Goal: Contribute content: Add original content to the website for others to see

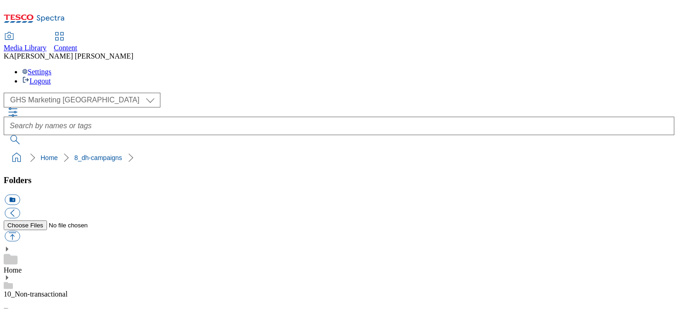
scroll to position [129, 0]
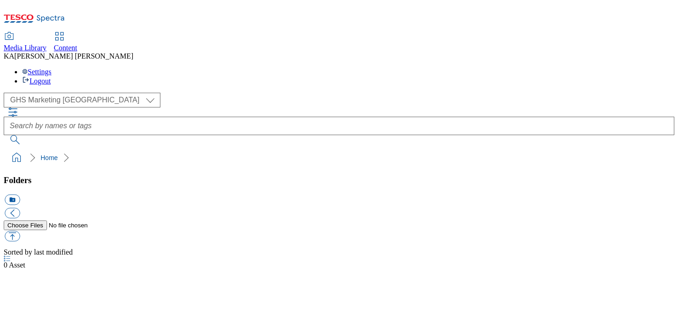
select select "flare-ghs-mktg"
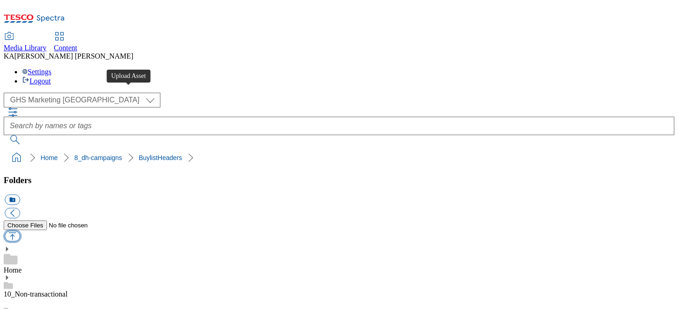
click at [20, 231] on button "button" at bounding box center [12, 236] width 15 height 11
type input "C:\fakepath\1758883974491-542383_CCP_BLH.jpg"
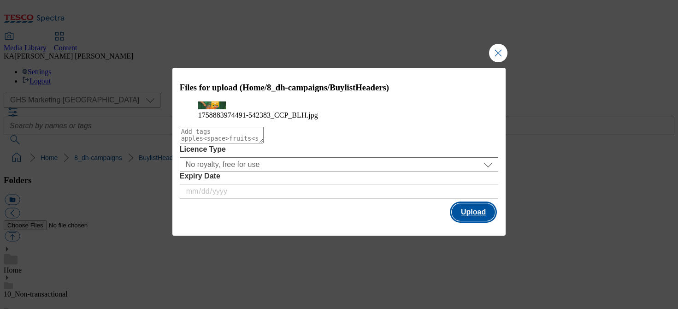
click at [473, 221] on button "Upload" at bounding box center [472, 212] width 43 height 18
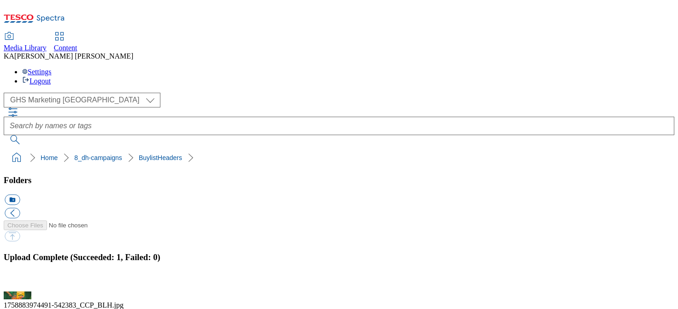
click at [18, 281] on button "button" at bounding box center [12, 285] width 14 height 9
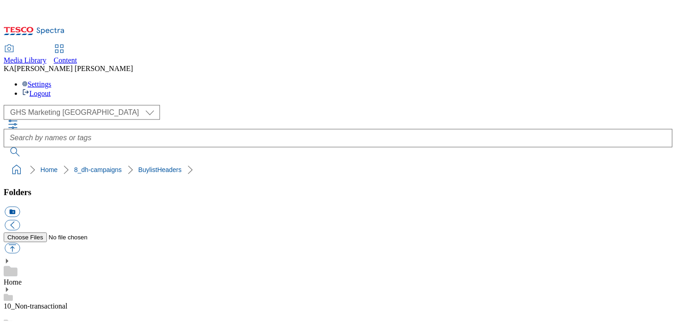
scroll to position [204, 0]
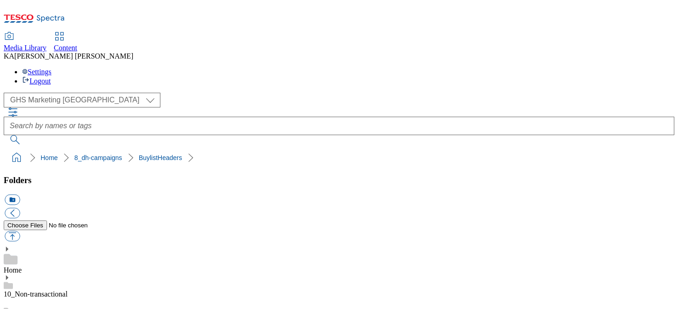
click at [20, 231] on button "button" at bounding box center [12, 236] width 15 height 11
type input "C:\fakepath\1758883974492-542383_NEW_Desktop.jpg"
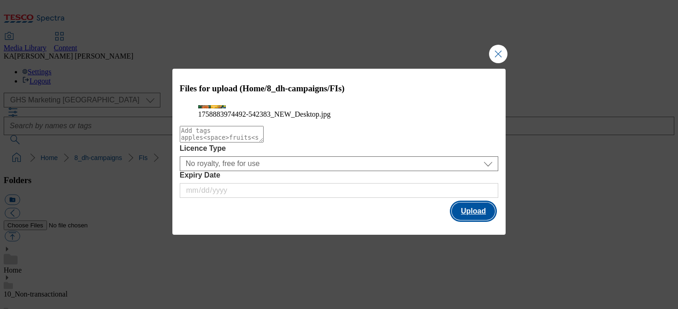
click at [469, 220] on button "Upload" at bounding box center [472, 211] width 43 height 18
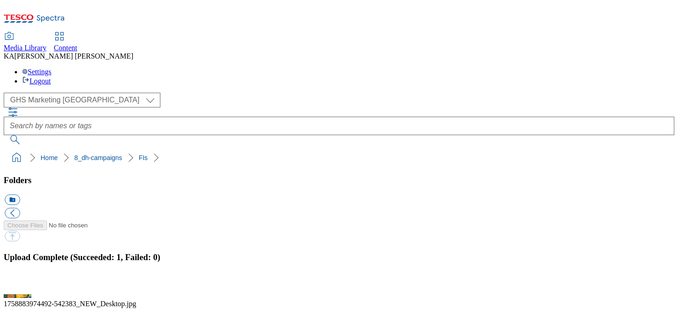
click at [18, 281] on button "button" at bounding box center [12, 285] width 14 height 9
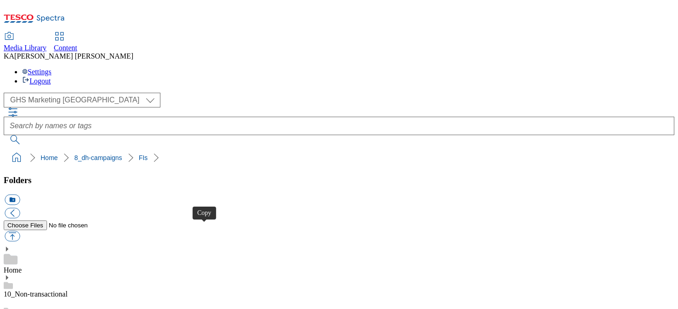
click at [20, 231] on button "button" at bounding box center [12, 236] width 15 height 11
type input "C:\fakepath\1758004687302-ad542201_Holy_Moly_Legobrand_H_1184X333_V1.jpg"
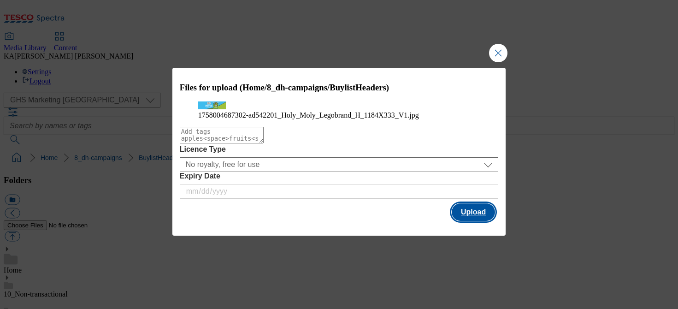
click at [474, 221] on button "Upload" at bounding box center [472, 212] width 43 height 18
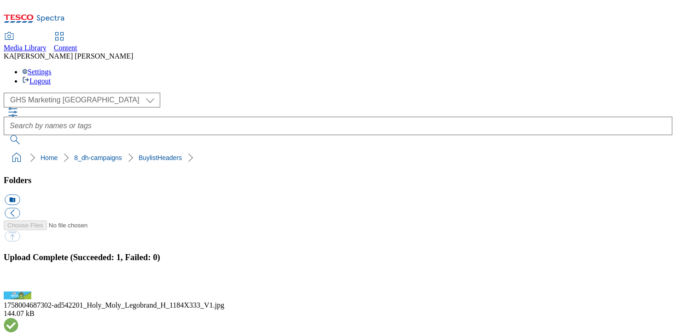
click at [18, 281] on button "button" at bounding box center [12, 285] width 14 height 9
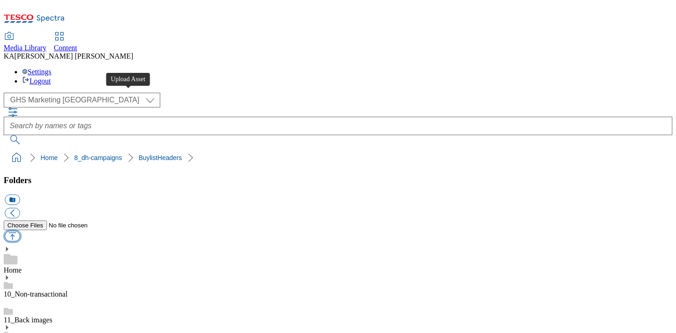
click at [20, 231] on button "button" at bounding box center [12, 236] width 15 height 11
type input "C:\fakepath\1758890206764-ad541798_Activia_Kefir_LegoBrand_H_1184x333_V10.jpg"
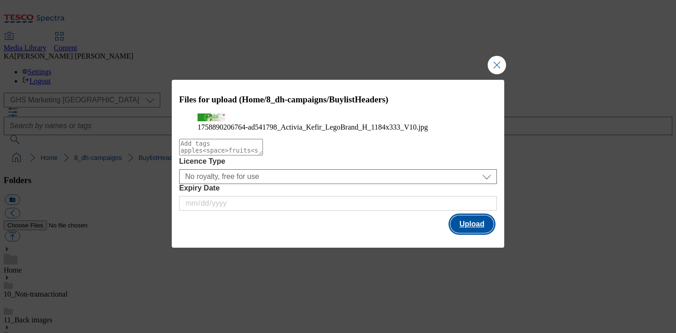
click at [475, 233] on button "Upload" at bounding box center [471, 224] width 43 height 18
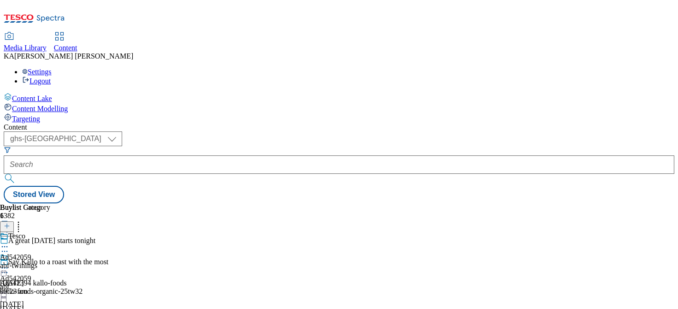
select select "ghs-[GEOGRAPHIC_DATA]"
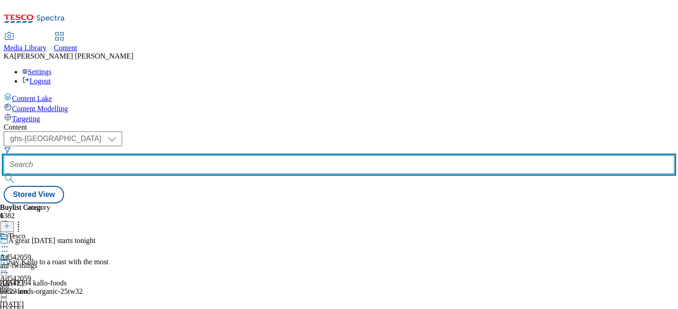
click at [207, 155] on input "text" at bounding box center [339, 164] width 670 height 18
paste input "uk-[PERSON_NAME]-25tw32"
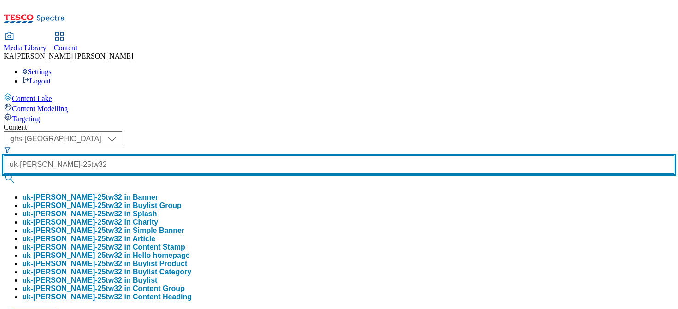
type input "uk-[PERSON_NAME]-25tw32"
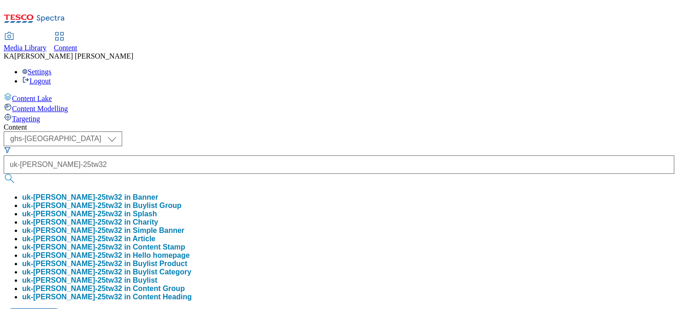
click at [181, 201] on button "uk-[PERSON_NAME]-25tw32 in Buylist Group" at bounding box center [101, 205] width 159 height 8
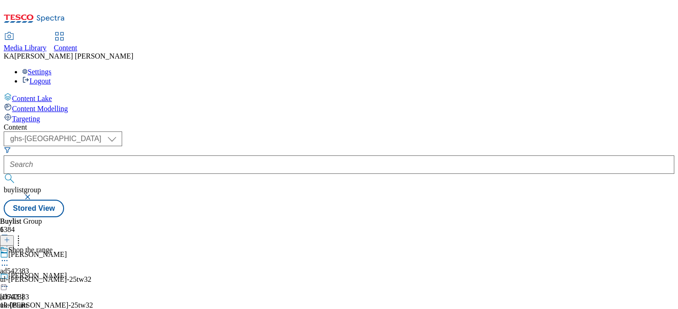
click at [9, 256] on icon at bounding box center [4, 260] width 9 height 9
click at [39, 276] on span "Edit" at bounding box center [34, 279] width 11 height 7
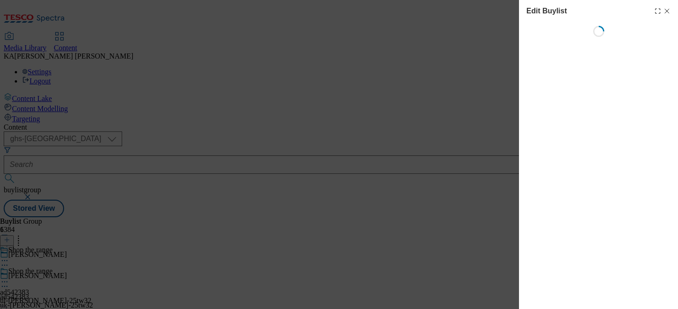
select select "tactical"
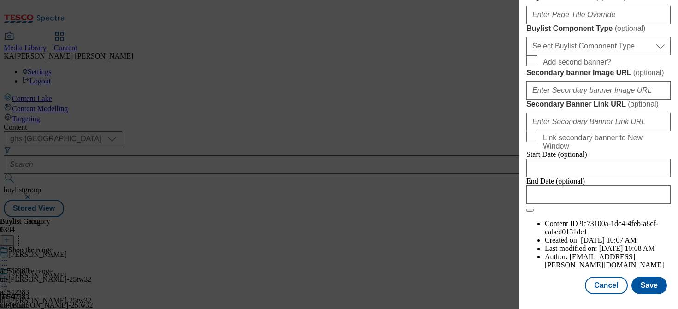
scroll to position [846, 0]
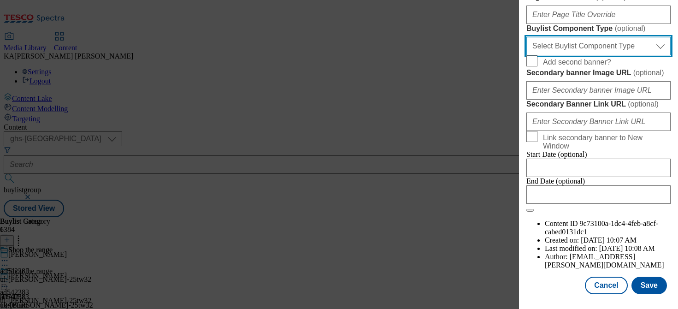
click at [554, 55] on select "Select Buylist Component Type Banner Competition Header Meal" at bounding box center [598, 46] width 144 height 18
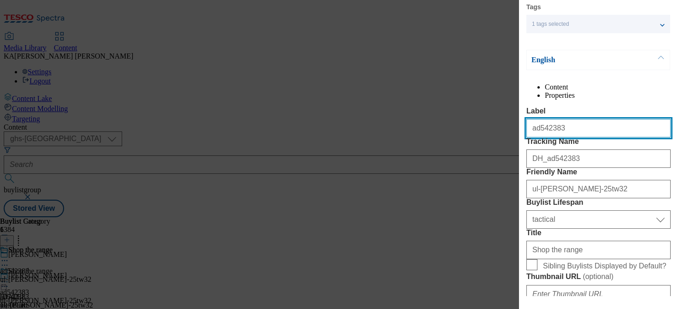
select select "Banner"
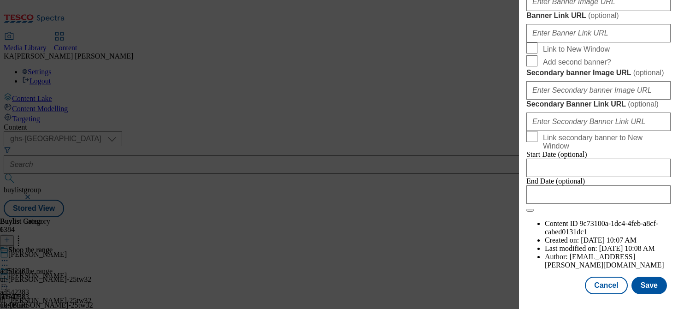
scroll to position [883, 0]
click at [544, 11] on input "Banner Image URL ( optional )" at bounding box center [598, 2] width 144 height 18
paste input "[URL][DOMAIN_NAME]"
type input "[URL][DOMAIN_NAME]"
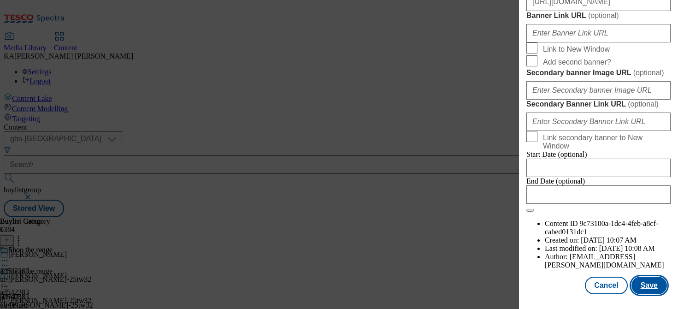
click at [644, 283] on button "Save" at bounding box center [648, 285] width 35 height 18
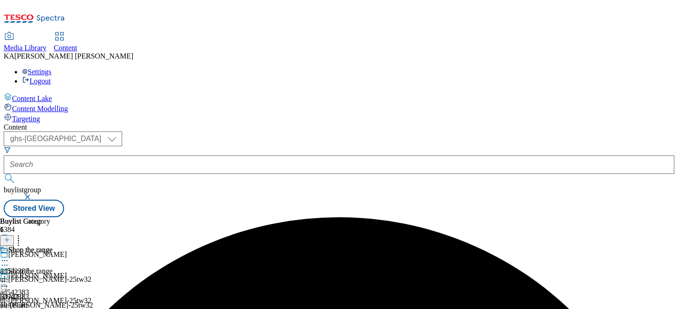
click at [9, 277] on icon at bounding box center [4, 281] width 9 height 9
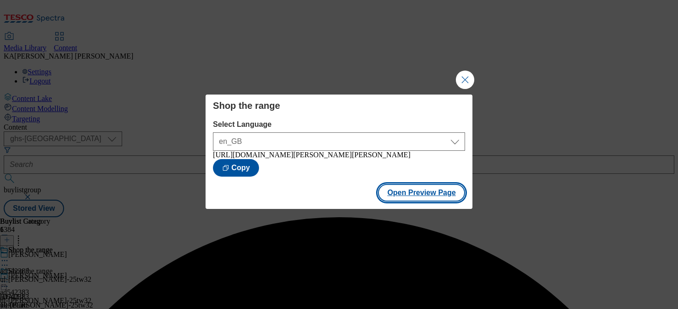
click at [390, 196] on button "Open Preview Page" at bounding box center [421, 193] width 87 height 18
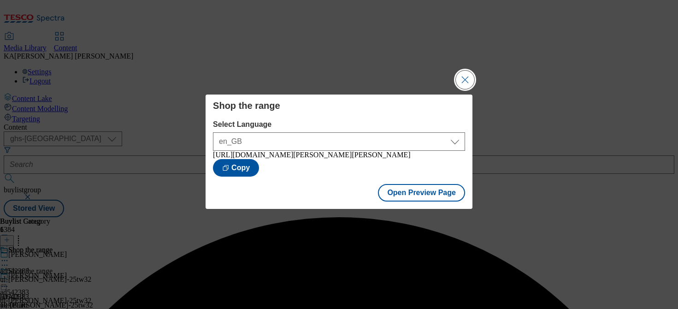
click at [464, 77] on button "Close Modal" at bounding box center [465, 79] width 18 height 18
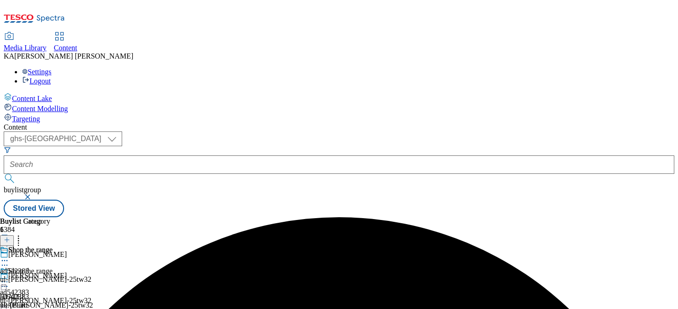
click at [9, 277] on icon at bounding box center [4, 281] width 9 height 9
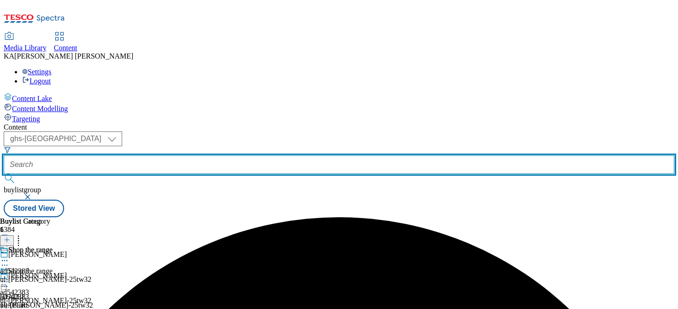
click at [220, 155] on input "text" at bounding box center [339, 164] width 670 height 18
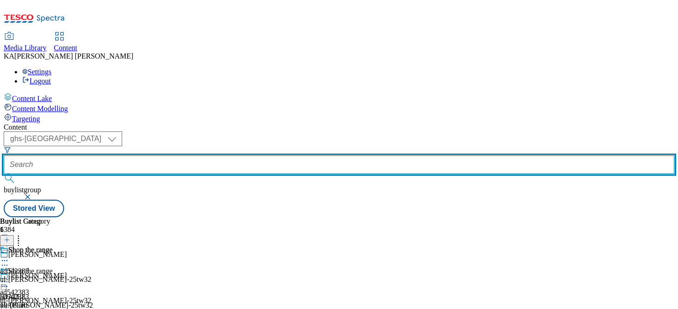
paste input "holy-moly-avocado-25tw31"
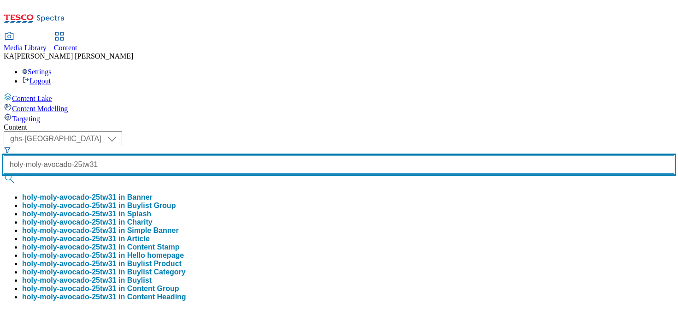
type input "holy-moly-avocado-25tw31"
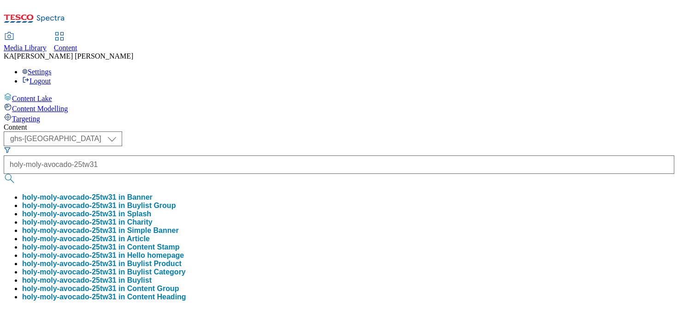
scroll to position [0, 0]
click at [175, 201] on button "holy-moly-avocado-25tw31 in Buylist Group" at bounding box center [98, 205] width 153 height 8
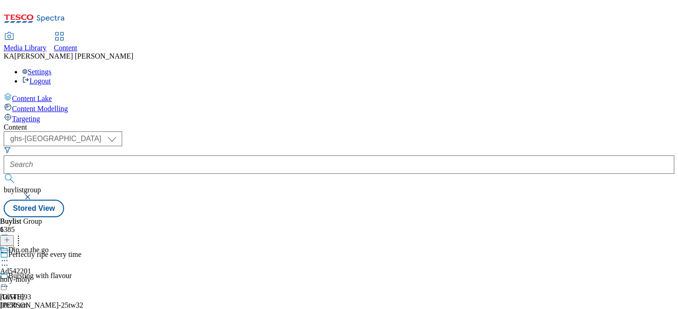
click at [9, 256] on icon at bounding box center [4, 260] width 9 height 9
click at [39, 276] on span "Edit" at bounding box center [34, 279] width 11 height 7
select select "tactical"
select select "supplier funded short term 1-3 weeks"
select select "dunnhumby"
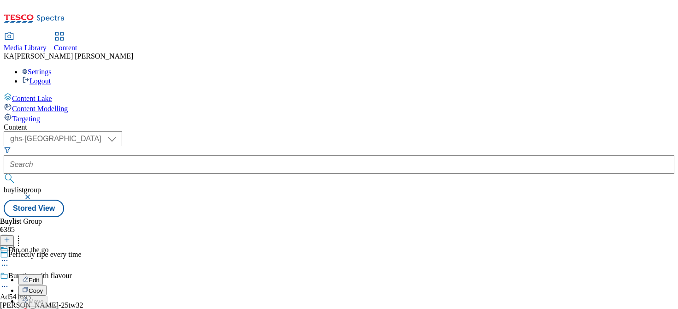
select select "Banner"
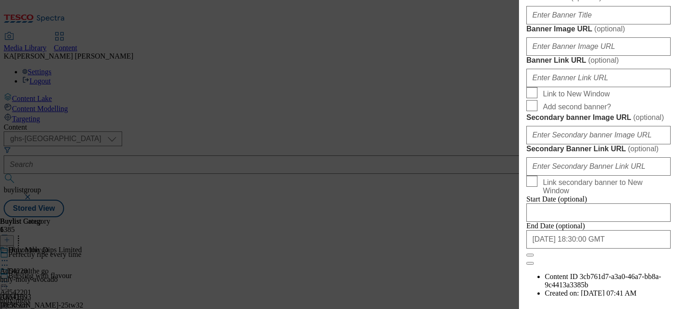
scroll to position [846, 0]
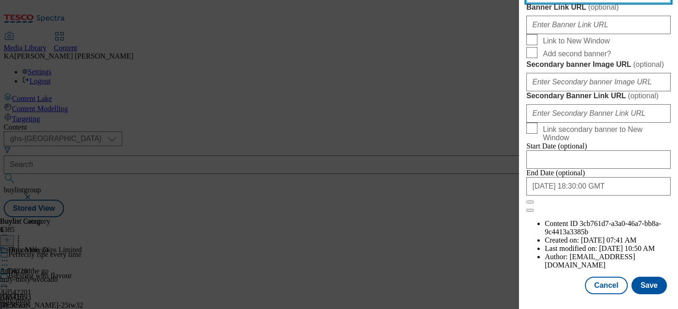
paste input "[URL][DOMAIN_NAME]"
type input "[URL][DOMAIN_NAME]"
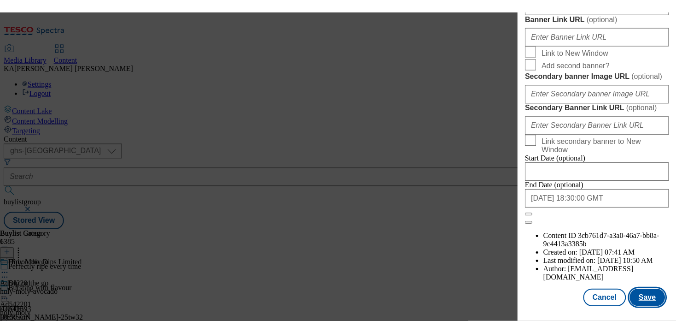
scroll to position [0, 0]
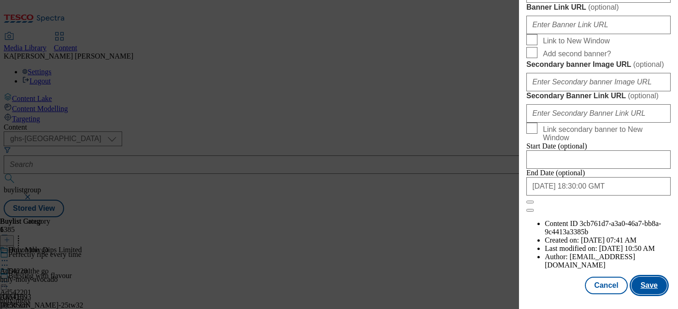
click at [648, 286] on button "Save" at bounding box center [648, 285] width 35 height 18
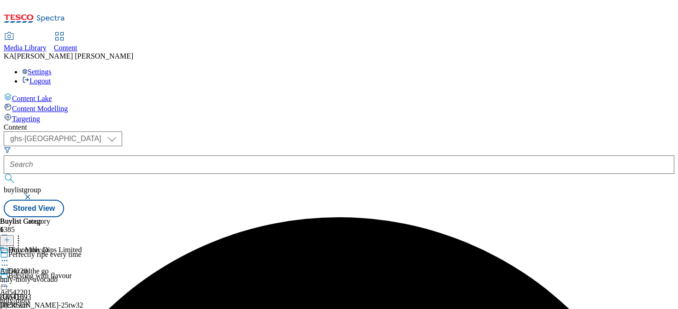
click at [9, 277] on icon at bounding box center [4, 281] width 9 height 9
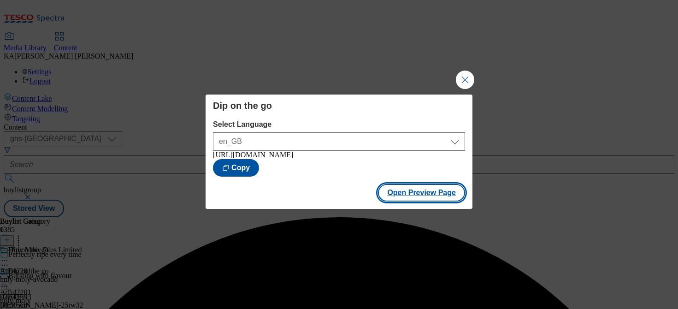
click at [403, 199] on button "Open Preview Page" at bounding box center [421, 193] width 87 height 18
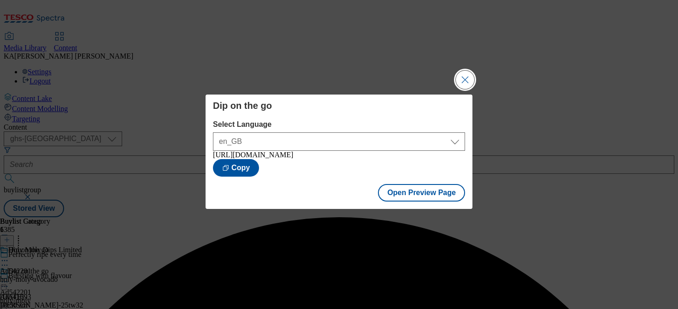
click at [467, 70] on button "Close Modal" at bounding box center [465, 79] width 18 height 18
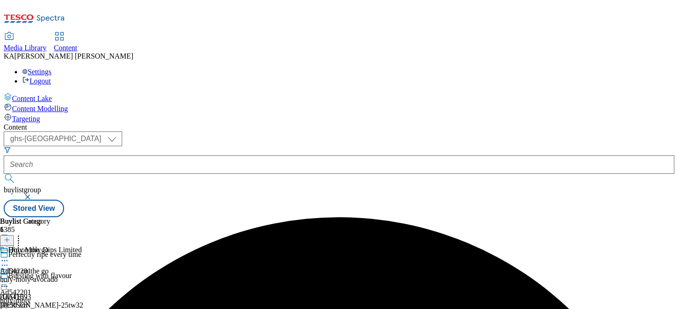
click at [9, 277] on icon at bounding box center [4, 281] width 9 height 9
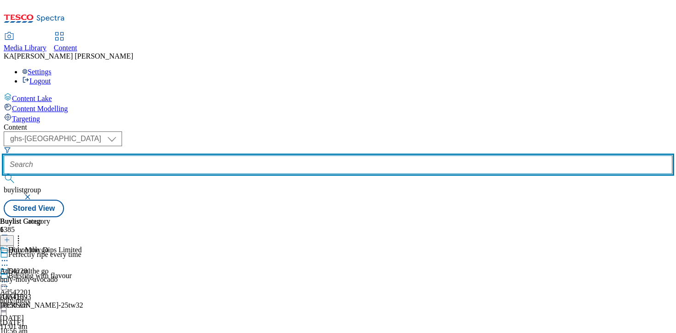
click at [218, 155] on input "text" at bounding box center [338, 164] width 669 height 18
paste input "danone-activiakefir-25tw31"
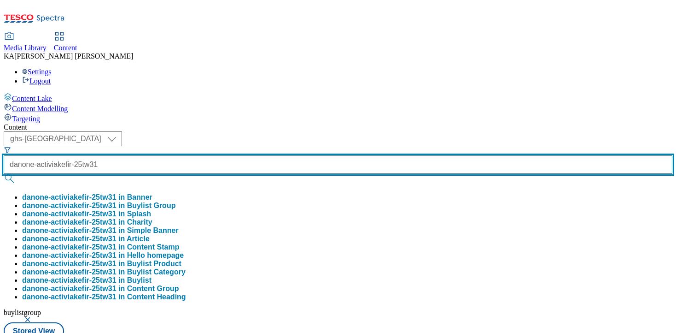
scroll to position [0, 12]
type input "danone-activiakefir-25tw31"
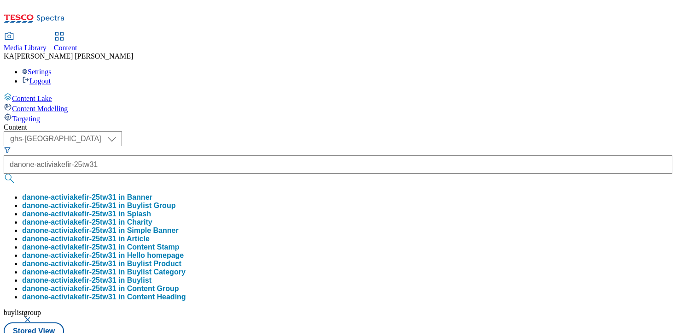
scroll to position [0, 0]
click at [175, 201] on button "danone-activiakefir-25tw31 in Buylist Group" at bounding box center [98, 205] width 153 height 8
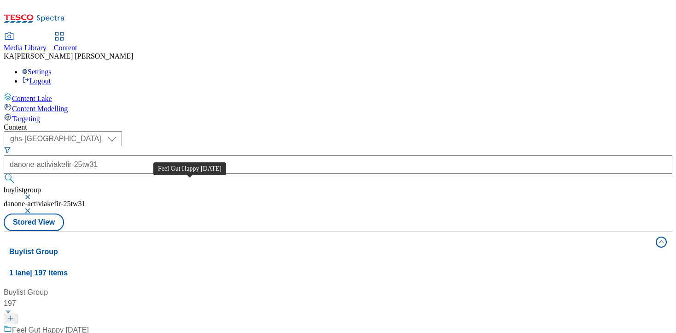
click at [89, 308] on div "Feel Gut Happy [DATE]" at bounding box center [50, 329] width 77 height 11
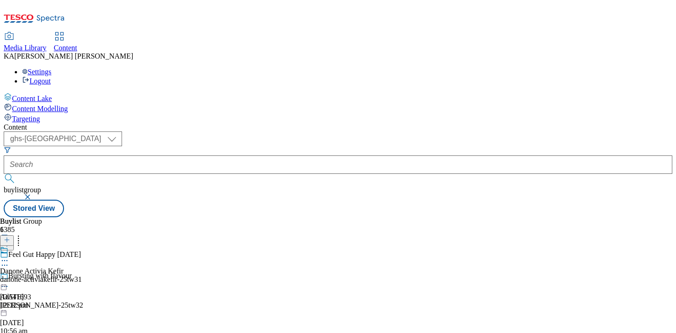
click at [9, 256] on icon at bounding box center [4, 260] width 9 height 9
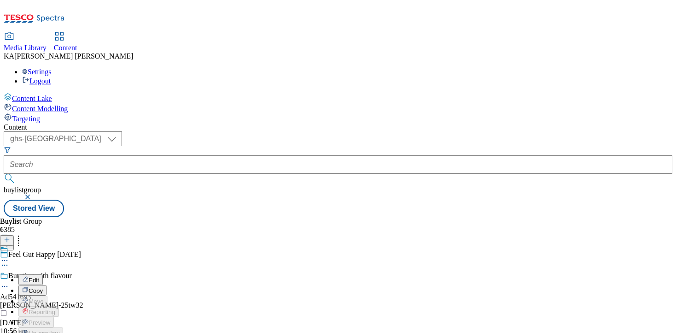
click at [39, 276] on span "Edit" at bounding box center [34, 279] width 11 height 7
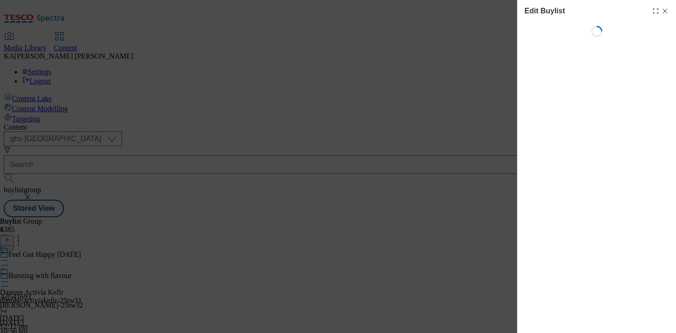
select select "evergreen"
select select "Banner"
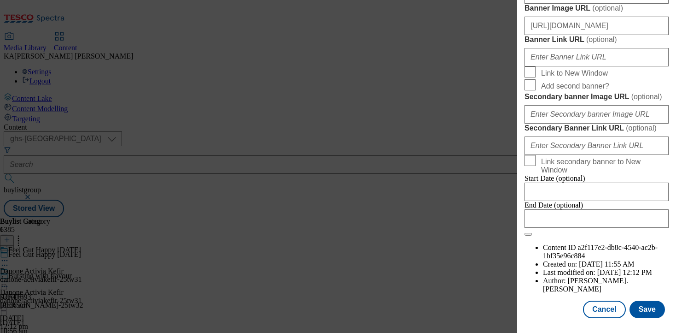
scroll to position [896, 0]
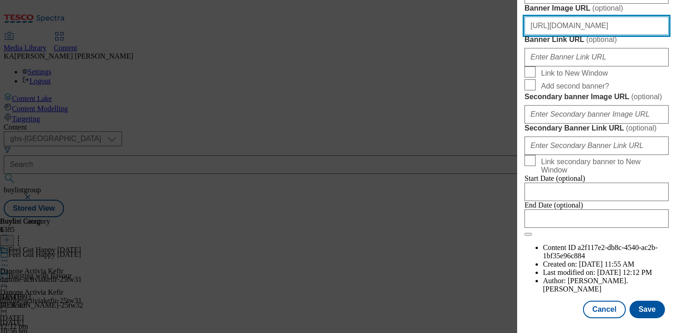
click at [540, 35] on input "[URL][DOMAIN_NAME]" at bounding box center [597, 26] width 144 height 18
paste input "[URL][DOMAIN_NAME]"
type input "[URL][DOMAIN_NAME]"
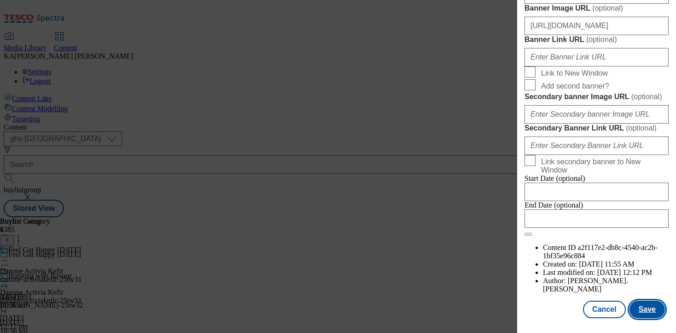
scroll to position [0, 0]
click at [646, 308] on button "Save" at bounding box center [647, 309] width 35 height 18
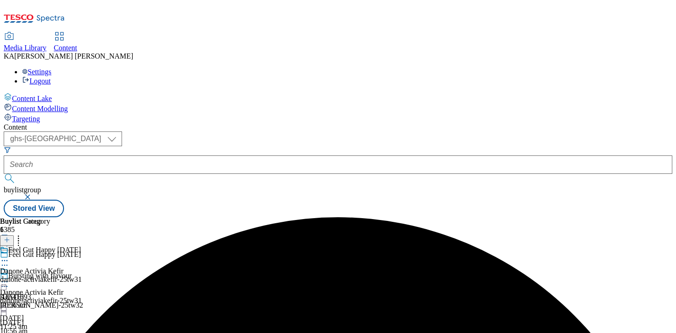
click at [9, 277] on icon at bounding box center [4, 281] width 9 height 9
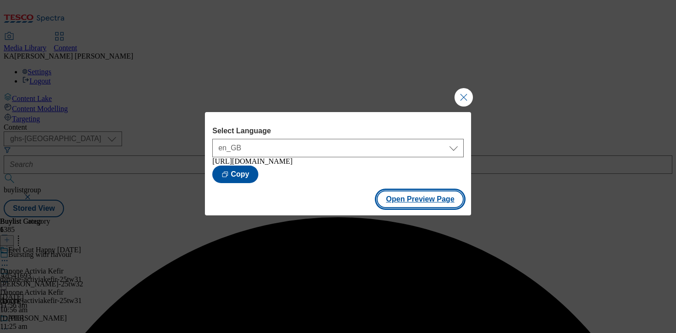
click at [395, 208] on button "Open Preview Page" at bounding box center [420, 199] width 87 height 18
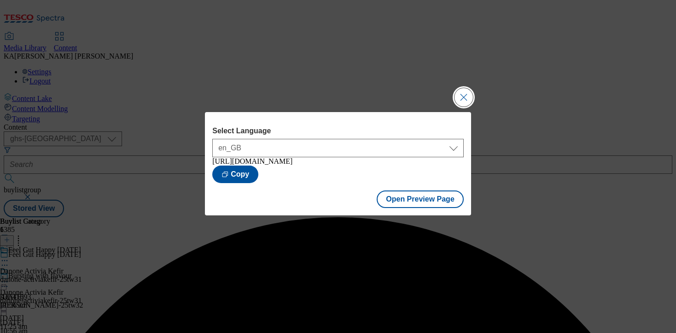
click at [466, 92] on button "Close Modal" at bounding box center [464, 97] width 18 height 18
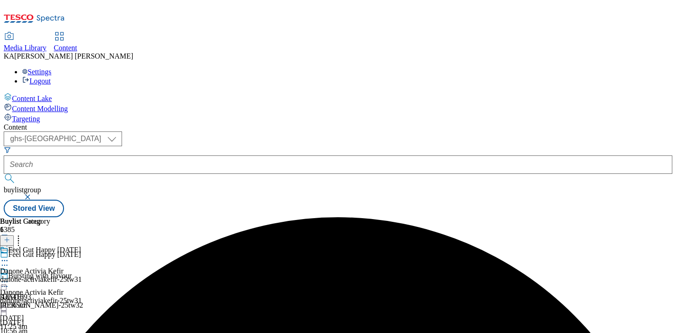
click at [9, 277] on icon at bounding box center [4, 281] width 9 height 9
